Goal: Task Accomplishment & Management: Use online tool/utility

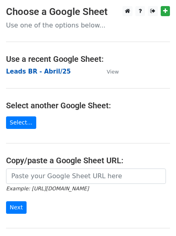
click at [52, 70] on strong "Leads BR - Abril/25" at bounding box center [38, 71] width 65 height 7
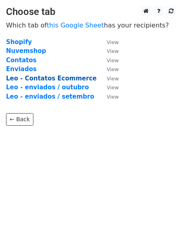
click at [74, 77] on strong "Leo - Contatos Ecommerce" at bounding box center [51, 78] width 91 height 7
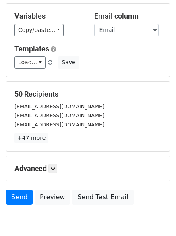
scroll to position [78, 0]
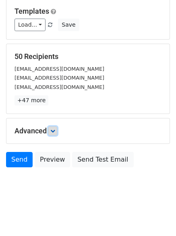
click at [55, 131] on icon at bounding box center [52, 130] width 5 height 5
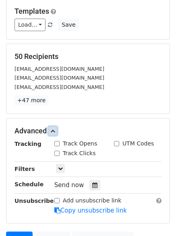
scroll to position [118, 0]
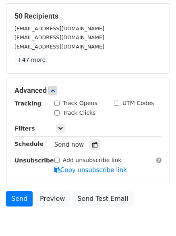
click at [56, 101] on input "Track Opens" at bounding box center [57, 103] width 5 height 5
checkbox input "true"
click at [57, 112] on input "Track Clicks" at bounding box center [57, 112] width 5 height 5
checkbox input "true"
click at [59, 128] on icon at bounding box center [60, 128] width 5 height 5
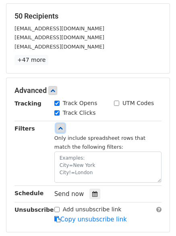
click at [62, 129] on icon at bounding box center [60, 128] width 5 height 5
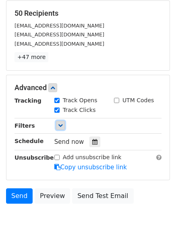
scroll to position [157, 0]
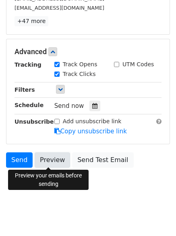
click at [47, 160] on link "Preview" at bounding box center [53, 159] width 36 height 15
click at [52, 162] on link "Preview" at bounding box center [53, 159] width 36 height 15
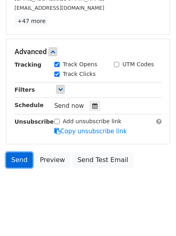
click at [16, 157] on link "Send" at bounding box center [19, 159] width 27 height 15
